Goal: Contribute content: Add original content to the website for others to see

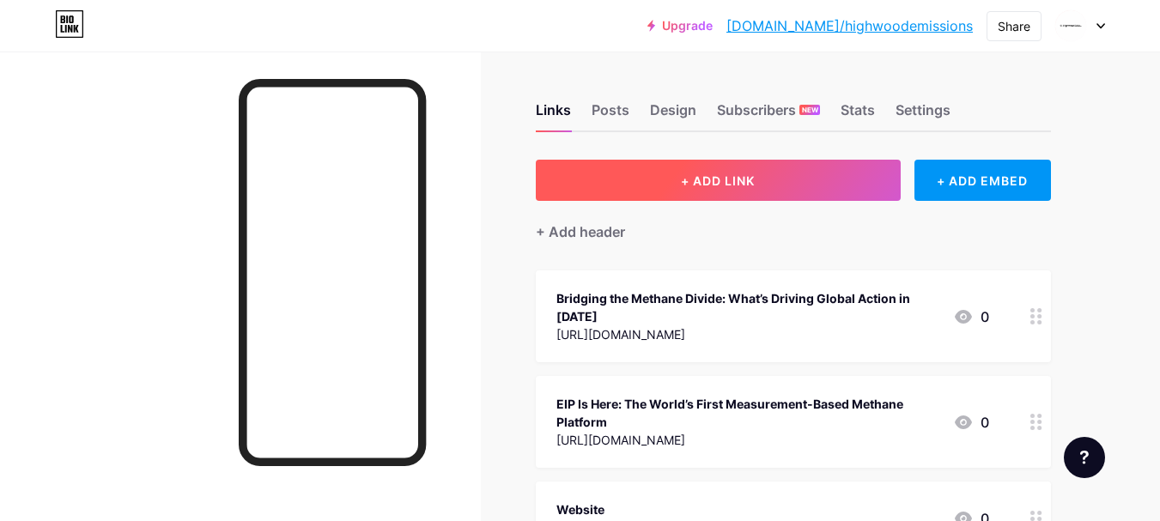
click at [718, 174] on span "+ ADD LINK" at bounding box center [718, 180] width 74 height 15
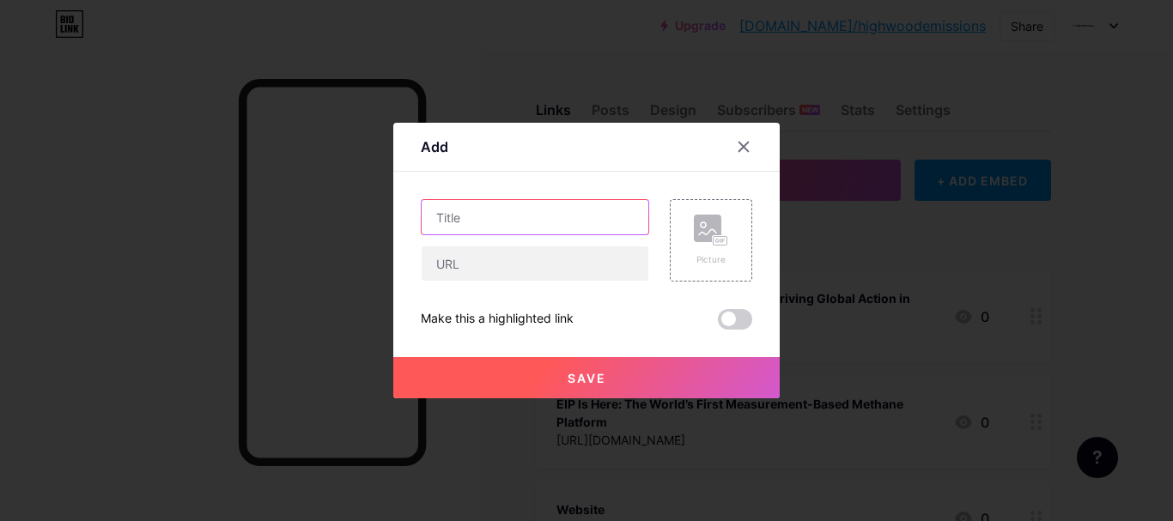
click at [477, 226] on input "text" at bounding box center [535, 217] width 227 height 34
click at [528, 224] on input "text" at bounding box center [535, 217] width 227 height 34
paste input "Smarter Methane Management: Best Emissions Management Software by [PERSON_NAME]"
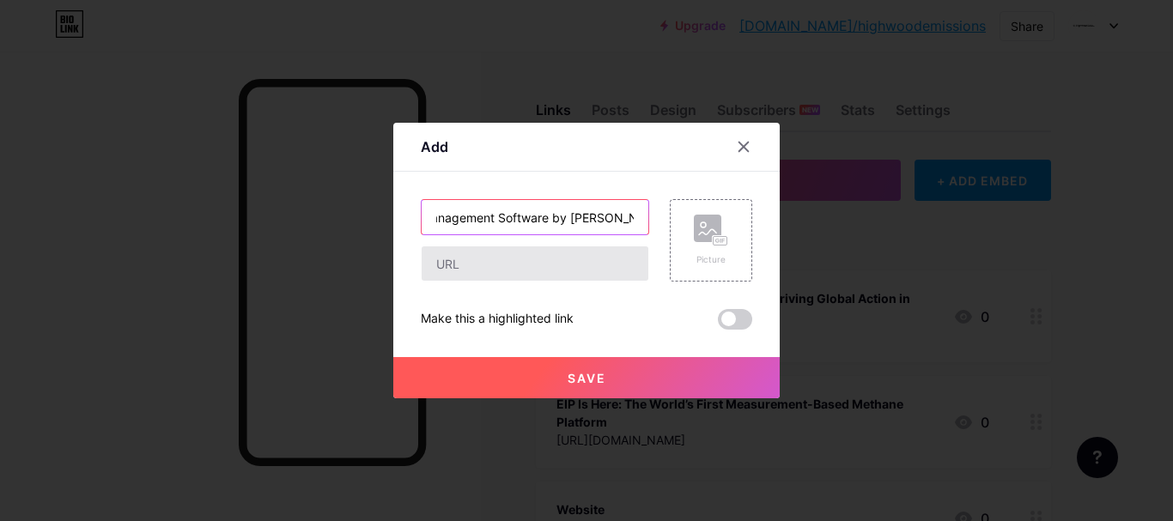
type input "Smarter Methane Management: Best Emissions Management Software by [PERSON_NAME]"
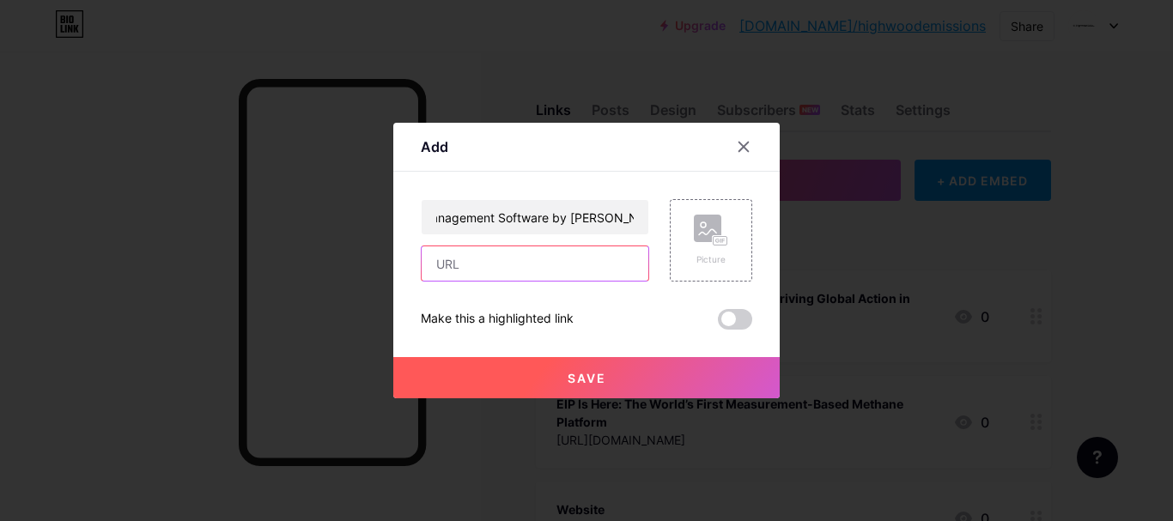
click at [452, 261] on input "text" at bounding box center [535, 263] width 227 height 34
paste input "[URL][DOMAIN_NAME]"
type input "[URL][DOMAIN_NAME]"
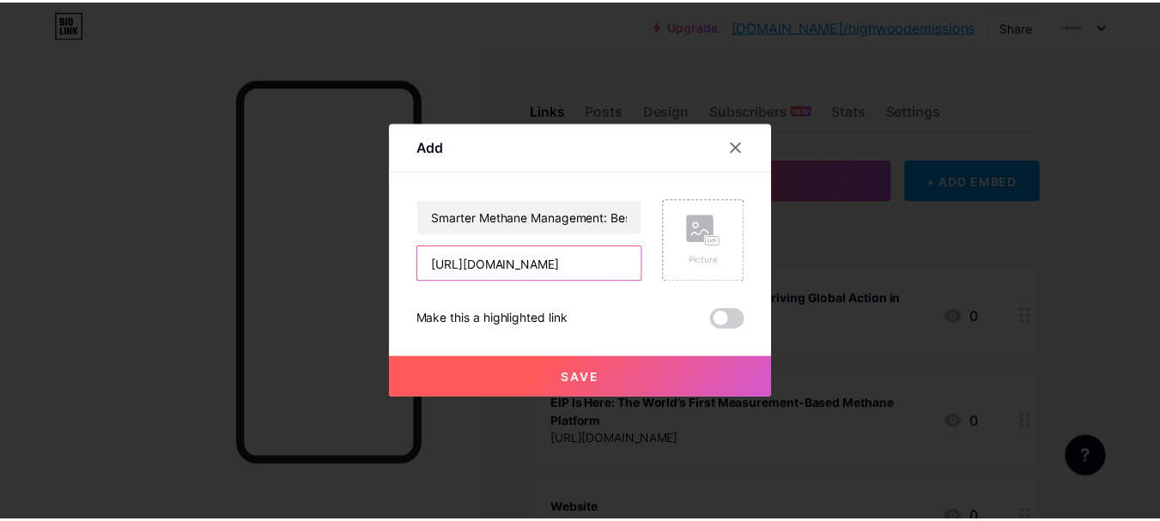
scroll to position [0, 0]
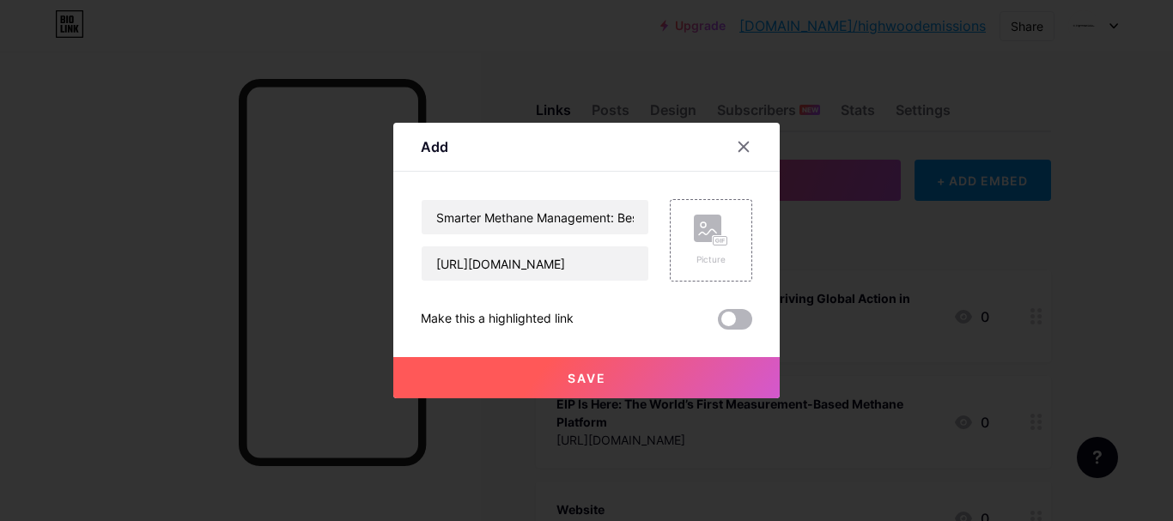
click at [726, 316] on span at bounding box center [735, 319] width 34 height 21
click at [718, 324] on input "checkbox" at bounding box center [718, 324] width 0 height 0
click at [572, 372] on span "Save" at bounding box center [587, 378] width 39 height 15
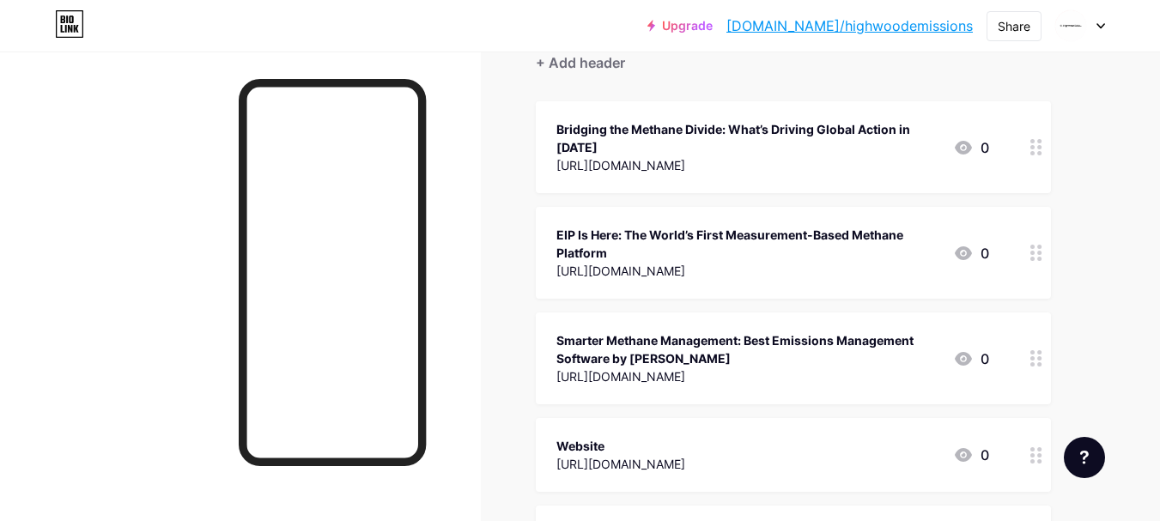
scroll to position [255, 0]
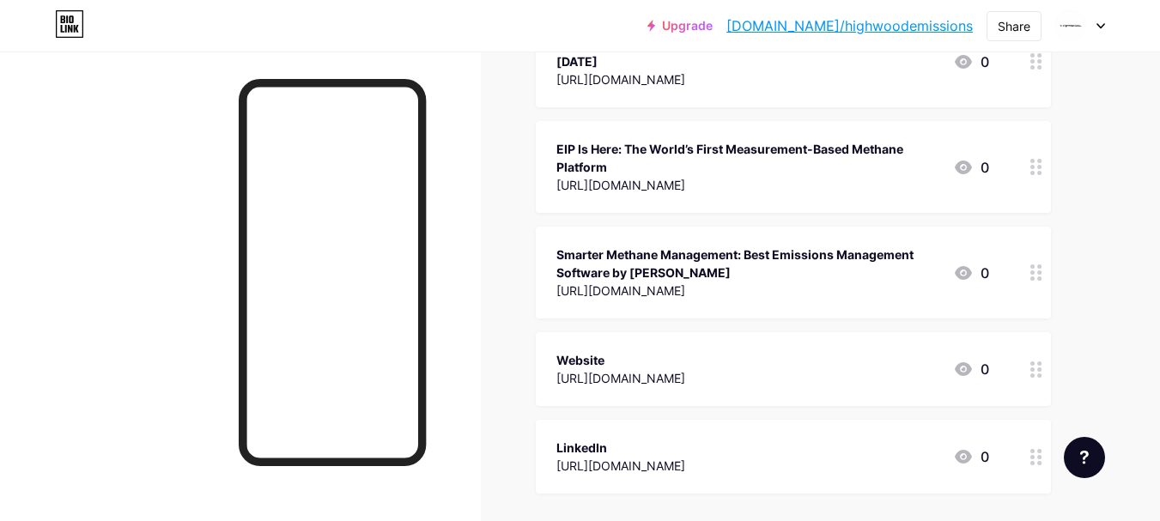
click at [896, 27] on link "[DOMAIN_NAME]/highwoodemissions" at bounding box center [849, 25] width 246 height 21
